Goal: Find specific page/section: Find specific page/section

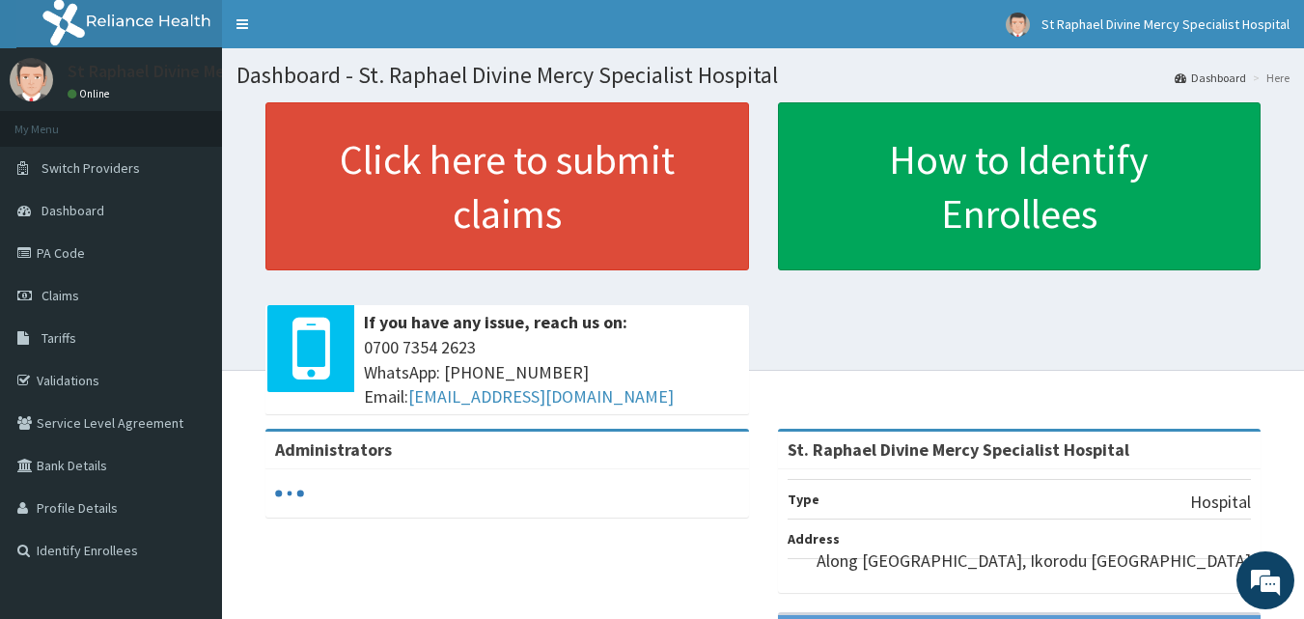
click at [88, 250] on link "PA Code" at bounding box center [111, 253] width 222 height 42
click at [44, 254] on link "PA Code" at bounding box center [111, 253] width 222 height 42
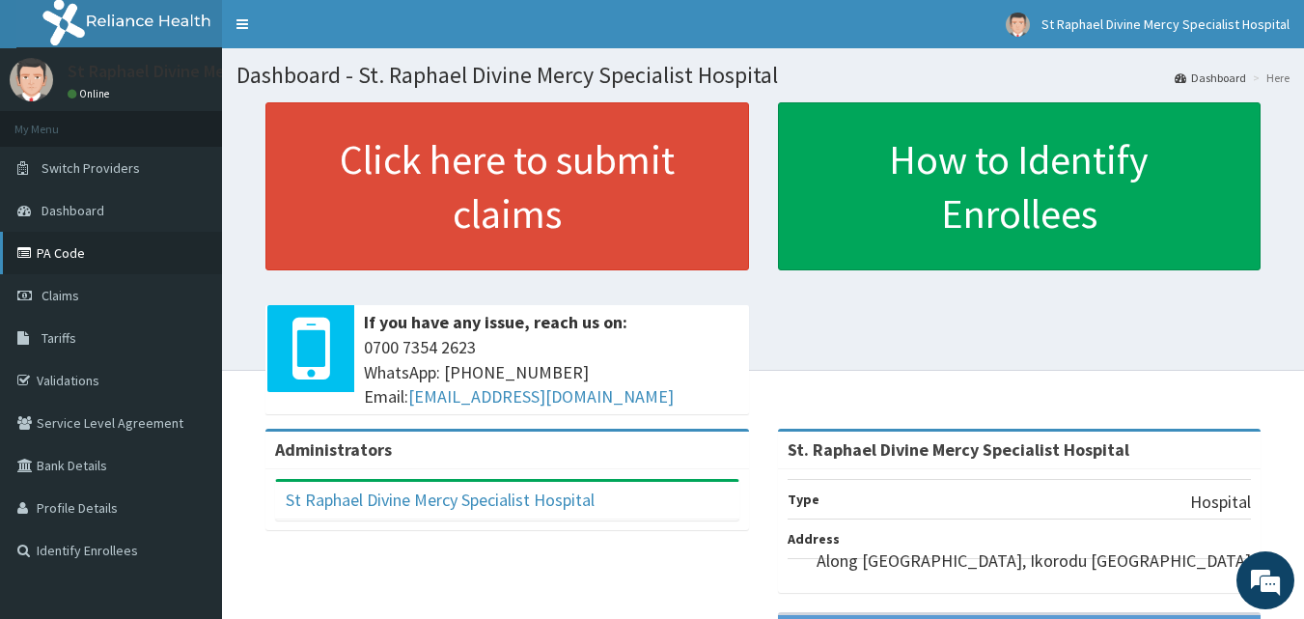
click at [55, 255] on link "PA Code" at bounding box center [111, 253] width 222 height 42
